Goal: Information Seeking & Learning: Learn about a topic

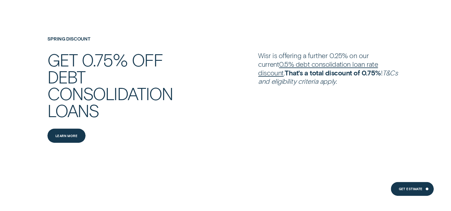
scroll to position [711, 0]
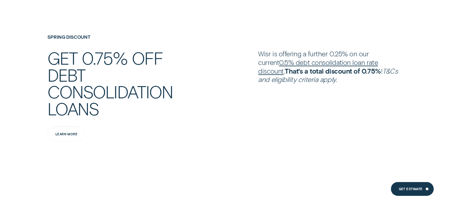
click at [73, 131] on div "Learn more" at bounding box center [66, 134] width 38 height 14
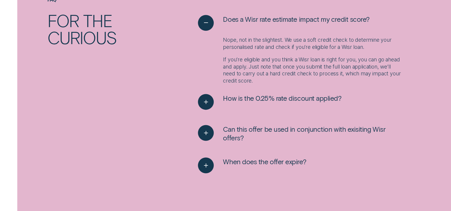
scroll to position [755, 0]
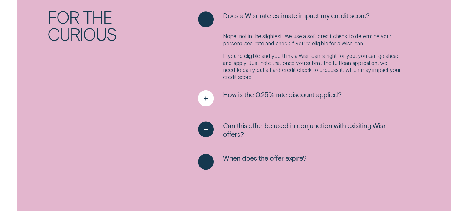
click at [205, 96] on icon "See more" at bounding box center [206, 98] width 8 height 9
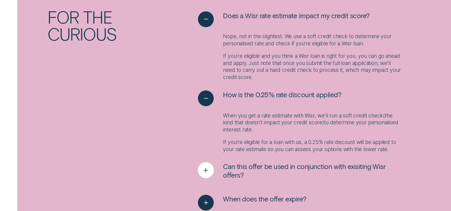
click at [201, 169] on div "See more" at bounding box center [206, 170] width 16 height 16
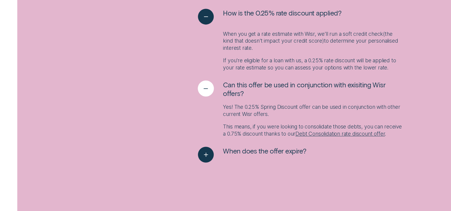
scroll to position [842, 0]
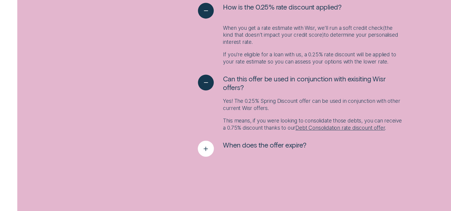
click at [204, 153] on icon "See more" at bounding box center [206, 148] width 8 height 9
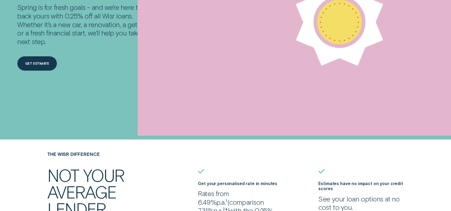
scroll to position [0, 0]
